Goal: Find specific page/section: Find specific page/section

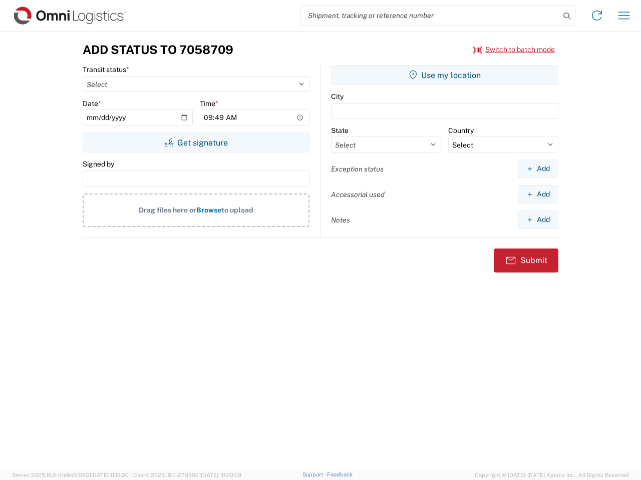
click at [430, 16] on input "search" at bounding box center [429, 15] width 259 height 19
click at [566, 16] on icon at bounding box center [566, 16] width 14 height 14
click at [597, 16] on icon at bounding box center [597, 16] width 16 height 16
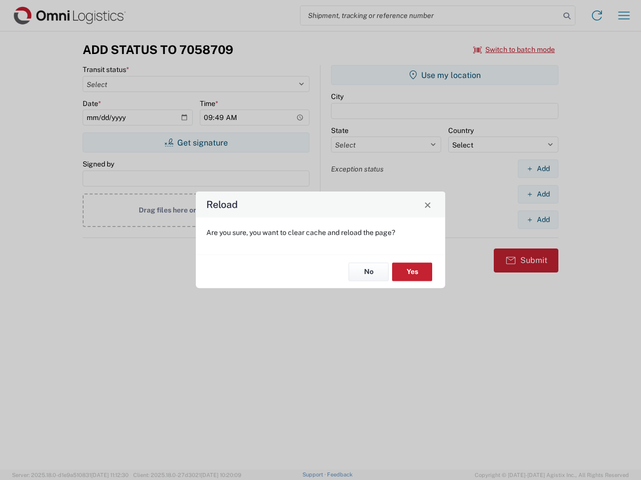
click at [624, 16] on div "Reload Are you sure, you want to clear cache and reload the page? No Yes" at bounding box center [320, 240] width 641 height 480
click at [514, 50] on div "Reload Are you sure, you want to clear cache and reload the page? No Yes" at bounding box center [320, 240] width 641 height 480
click at [196, 143] on div "Reload Are you sure, you want to clear cache and reload the page? No Yes" at bounding box center [320, 240] width 641 height 480
click at [444, 75] on div "Reload Are you sure, you want to clear cache and reload the page? No Yes" at bounding box center [320, 240] width 641 height 480
click at [537, 169] on div "Reload Are you sure, you want to clear cache and reload the page? No Yes" at bounding box center [320, 240] width 641 height 480
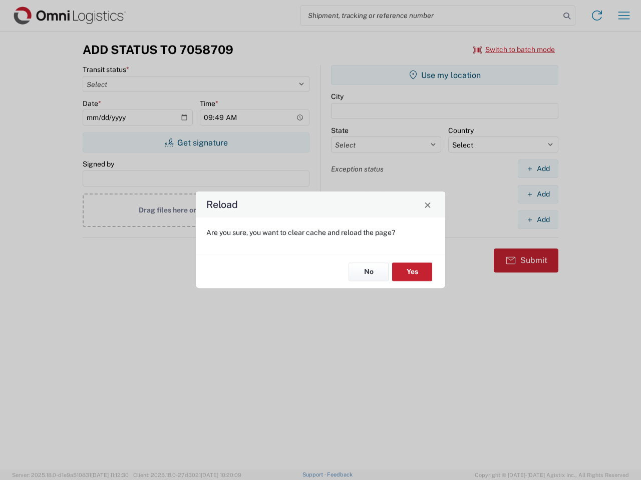
click at [537, 194] on div "Reload Are you sure, you want to clear cache and reload the page? No Yes" at bounding box center [320, 240] width 641 height 480
click at [537, 220] on div "Reload Are you sure, you want to clear cache and reload the page? No Yes" at bounding box center [320, 240] width 641 height 480
